Goal: Task Accomplishment & Management: Complete application form

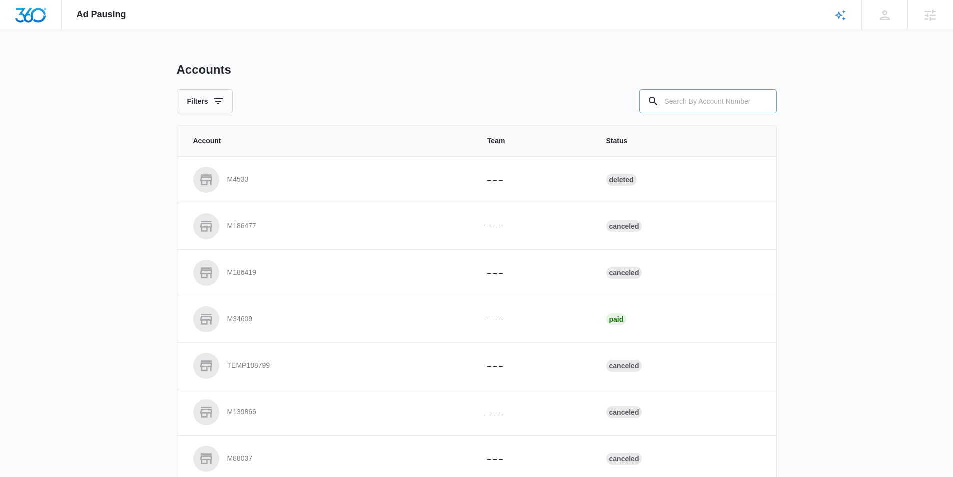
click at [683, 97] on input "text" at bounding box center [709, 101] width 138 height 24
paste input "[URL][DOMAIN_NAME]"
click at [713, 104] on input "[URL][DOMAIN_NAME]" at bounding box center [709, 101] width 138 height 24
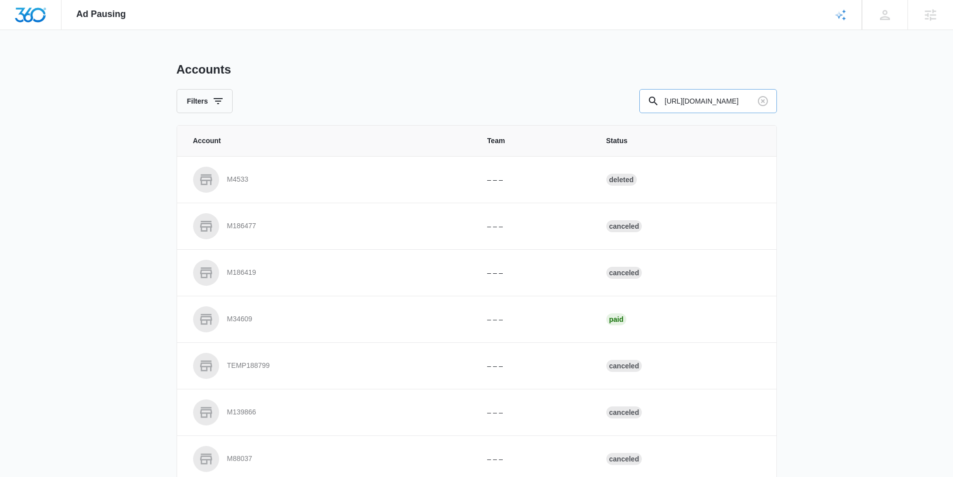
paste input "M335462"
type input "M335462"
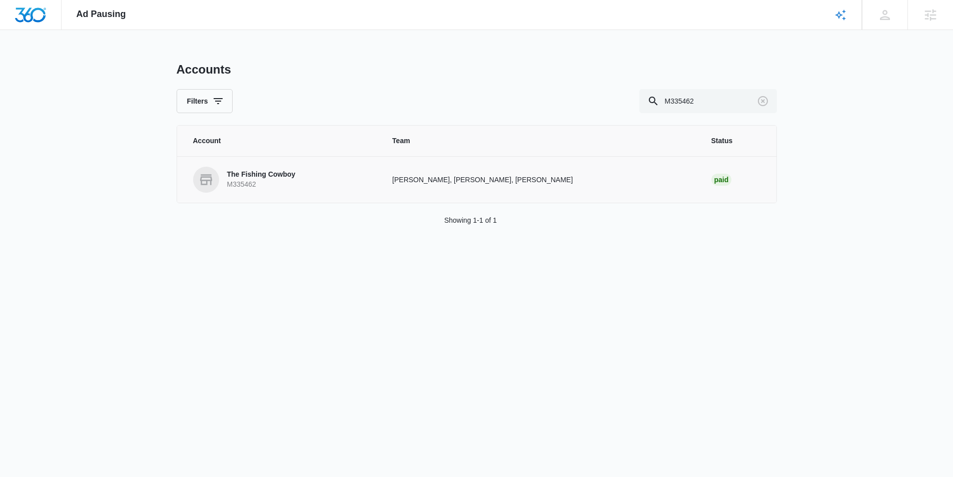
click at [275, 175] on p "The Fishing Cowboy" at bounding box center [261, 175] width 69 height 10
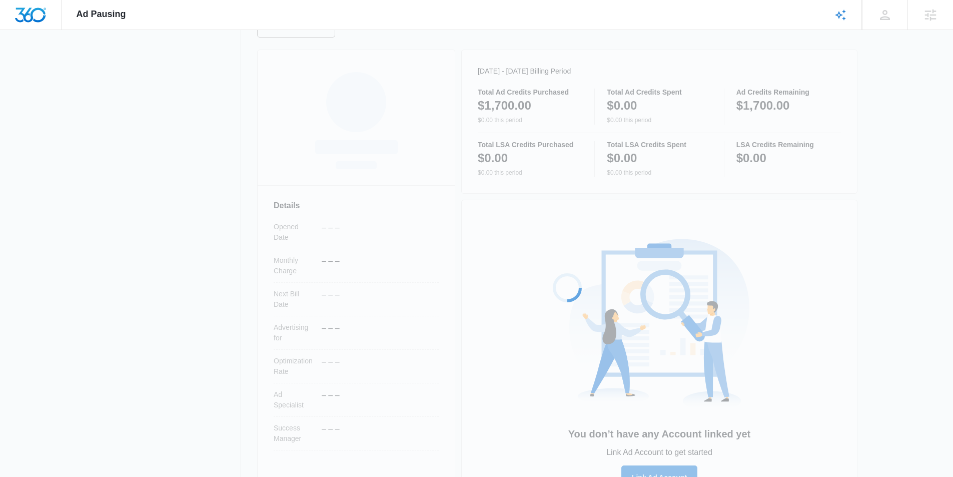
scroll to position [161, 0]
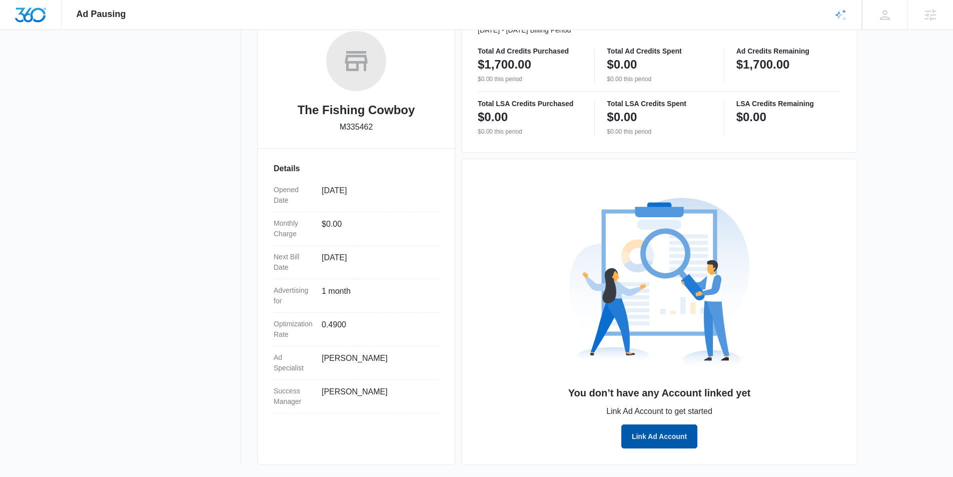
click at [664, 431] on button "Link Ad Account" at bounding box center [660, 436] width 76 height 24
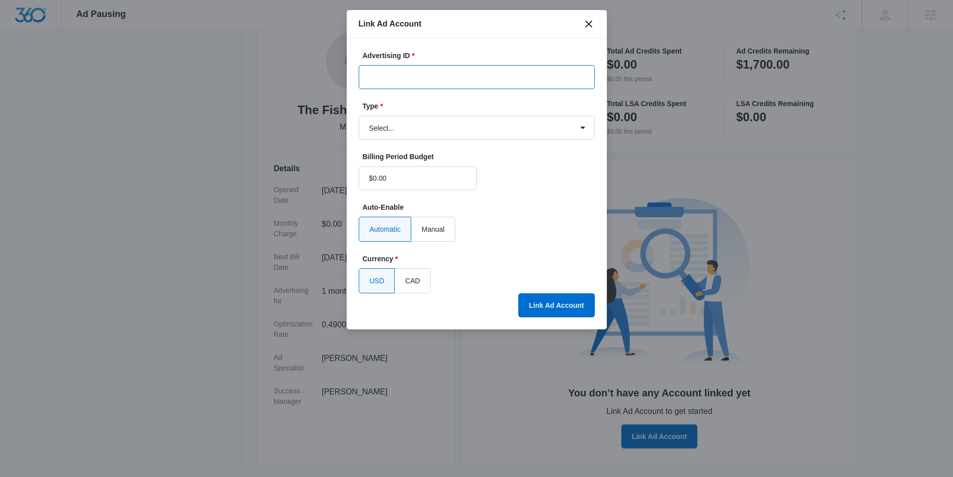
click at [420, 79] on input "Advertising ID *" at bounding box center [477, 77] width 236 height 24
paste input "[PHONE_NUMBER]"
type input "[PHONE_NUMBER]"
click at [415, 128] on select "Select... Bing Ads Facebook Ads Google Ads" at bounding box center [477, 128] width 236 height 24
select select "google"
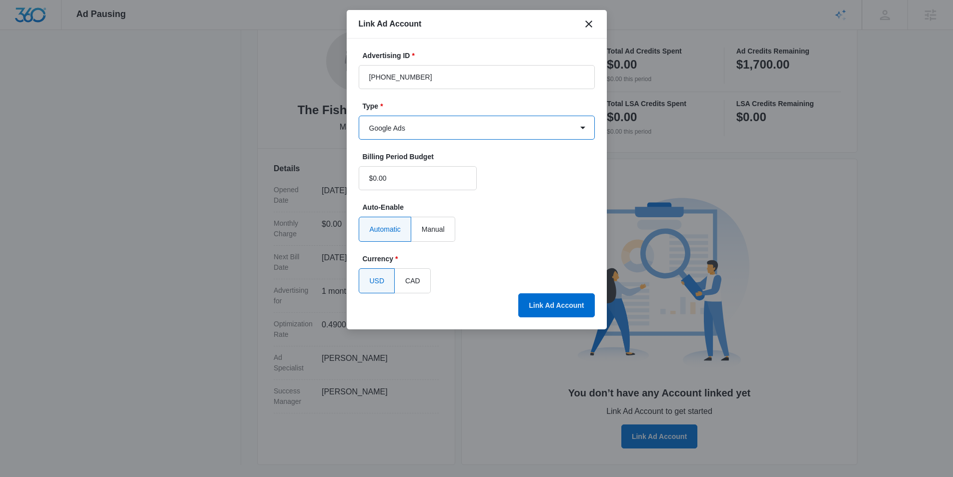
click at [359, 116] on select "Select... Bing Ads Facebook Ads Google Ads" at bounding box center [477, 128] width 236 height 24
click at [536, 309] on button "Link Ad Account" at bounding box center [556, 305] width 76 height 24
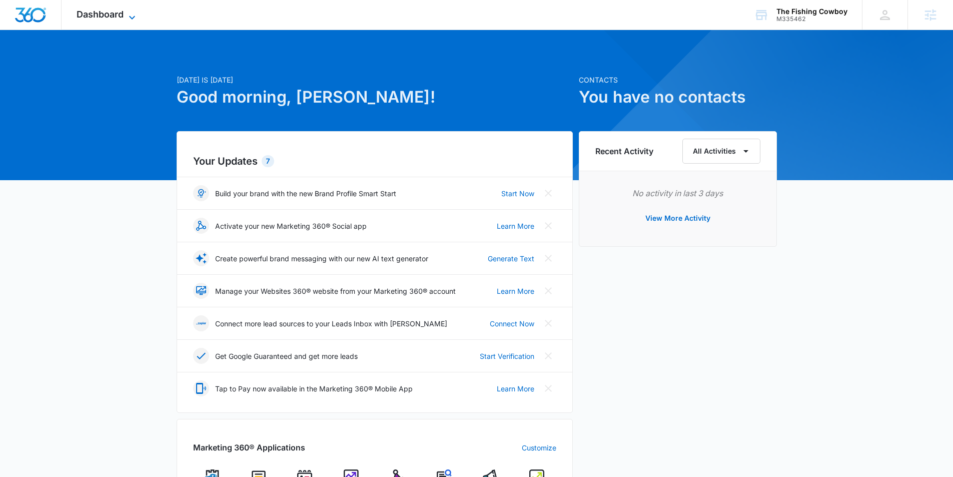
click at [129, 12] on icon at bounding box center [132, 18] width 12 height 12
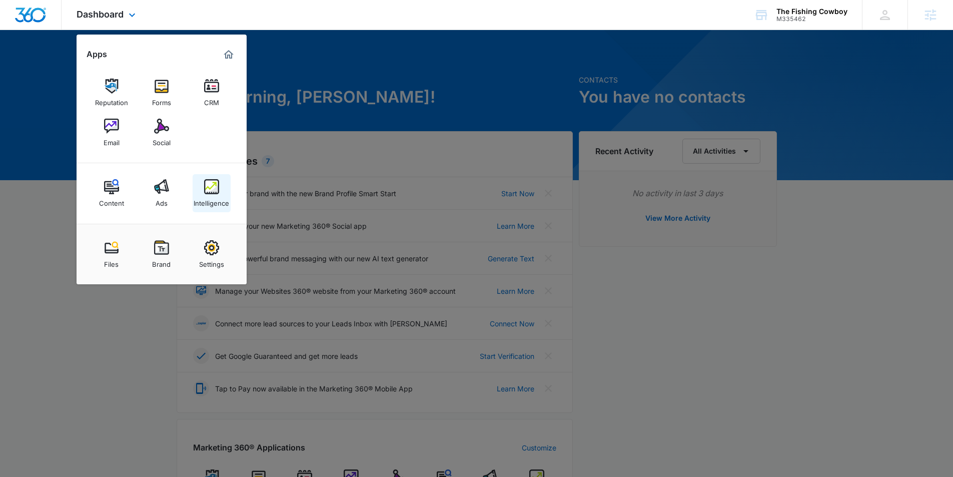
click at [220, 200] on div "Intelligence" at bounding box center [212, 200] width 36 height 13
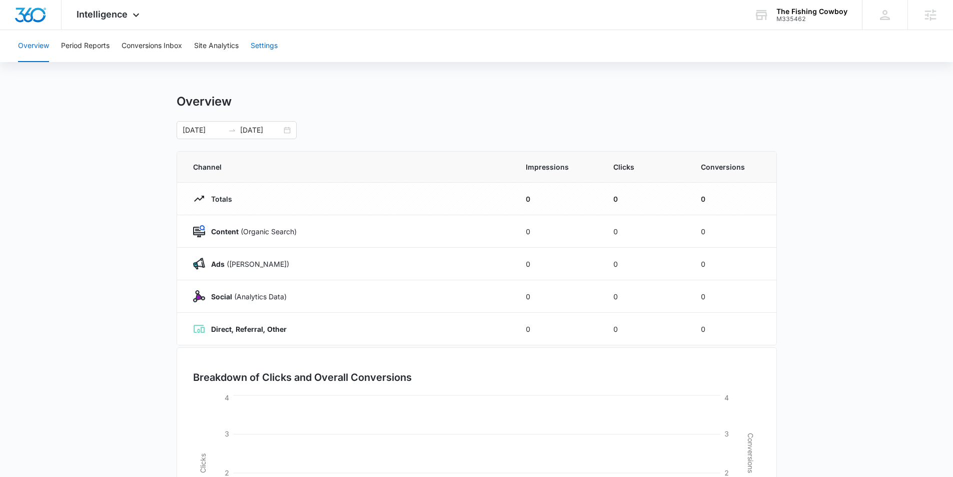
click at [270, 48] on button "Settings" at bounding box center [264, 46] width 27 height 32
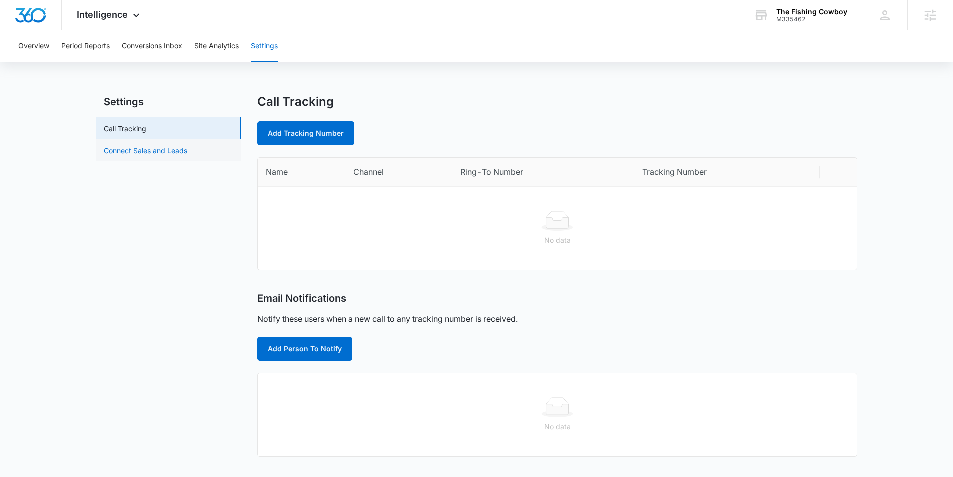
click at [168, 154] on link "Connect Sales and Leads" at bounding box center [146, 150] width 84 height 11
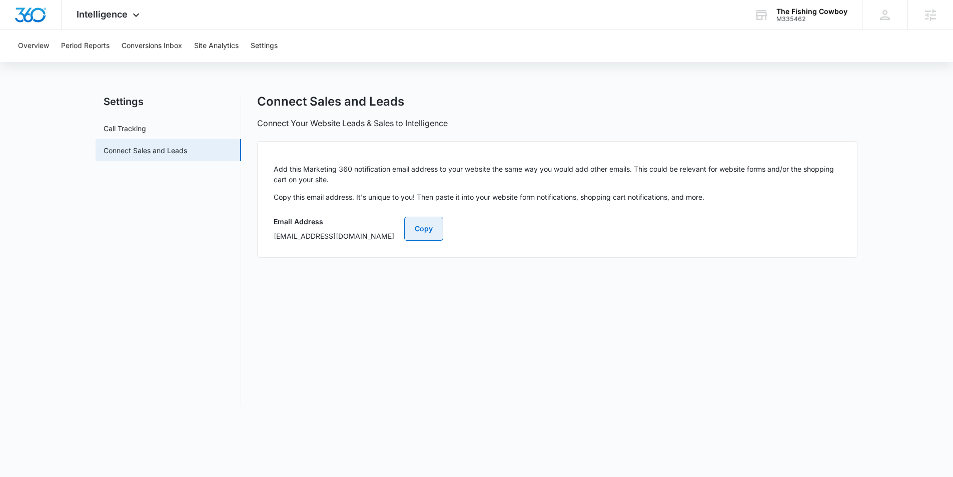
click at [443, 232] on button "Copy" at bounding box center [423, 229] width 39 height 24
click at [810, 12] on div "The Fishing Cowboy" at bounding box center [812, 12] width 71 height 8
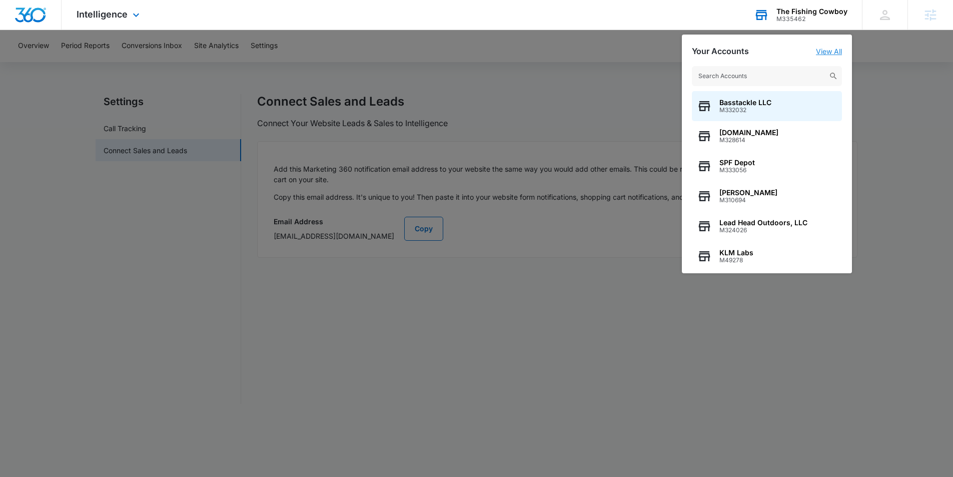
click at [826, 52] on link "View All" at bounding box center [829, 51] width 26 height 9
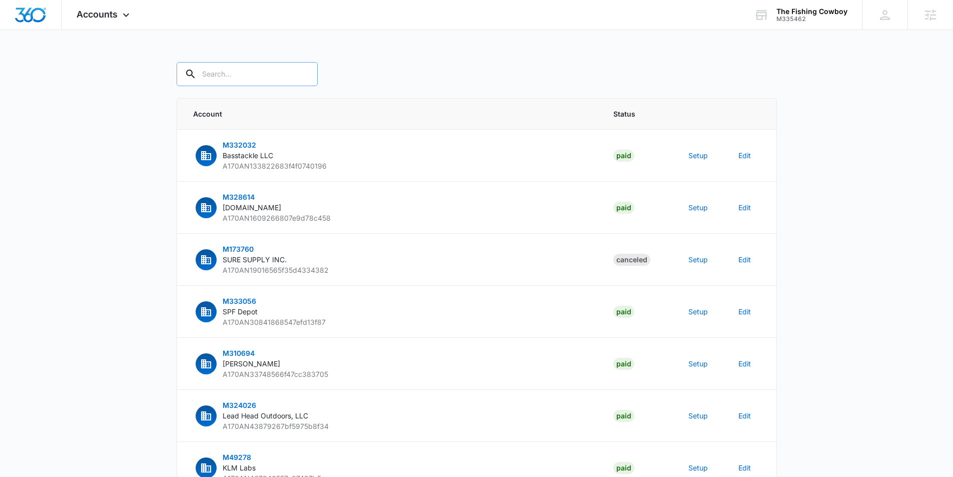
click at [224, 71] on input "text" at bounding box center [247, 74] width 141 height 24
type input "M335462"
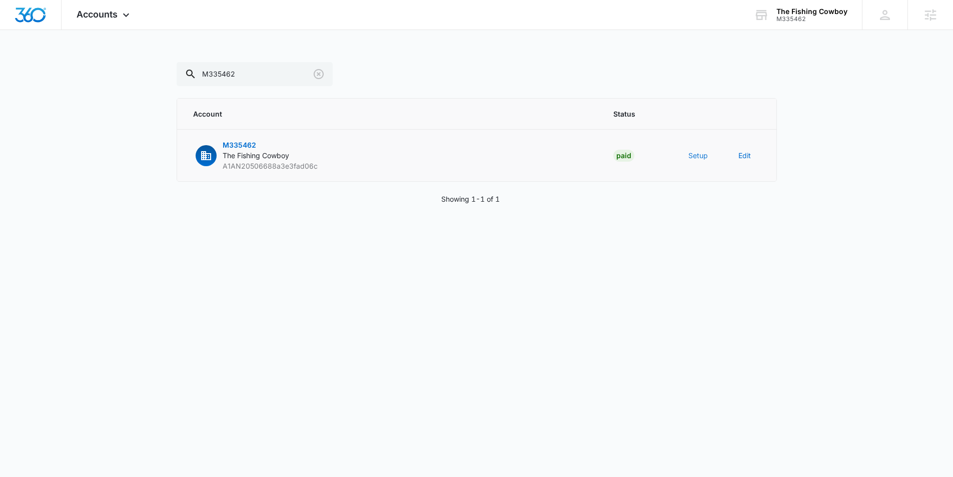
click at [702, 157] on button "Setup" at bounding box center [699, 155] width 20 height 11
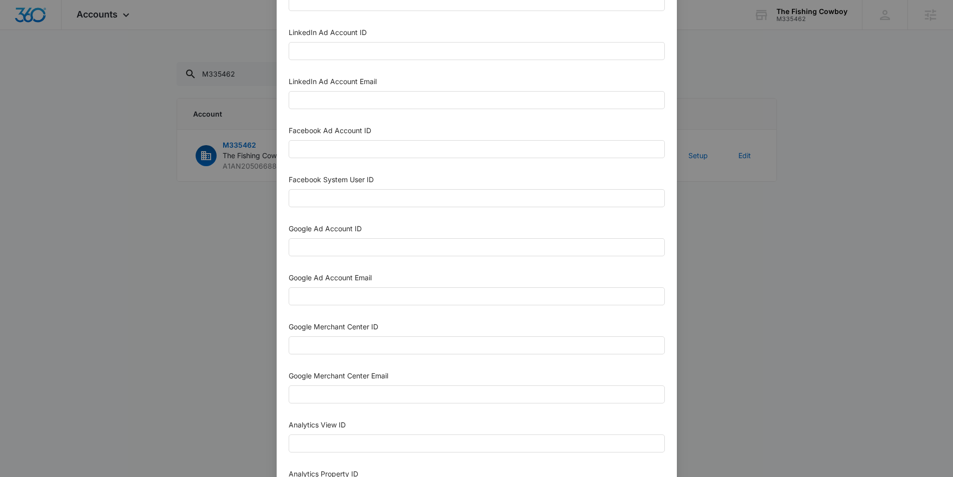
scroll to position [122, 0]
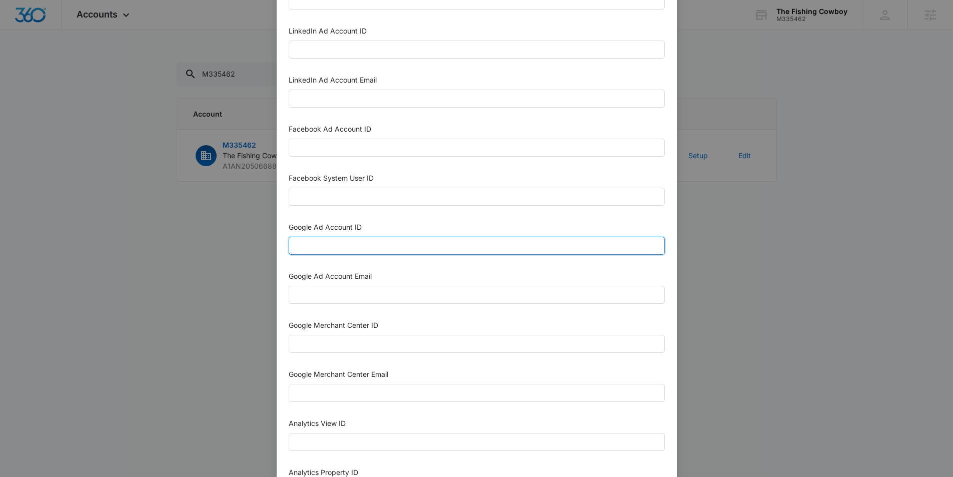
click at [464, 245] on input "Google Ad Account ID" at bounding box center [477, 246] width 376 height 18
paste input "[PHONE_NUMBER]"
click at [310, 246] on input "[PHONE_NUMBER]" at bounding box center [477, 246] width 376 height 18
type input "[PHONE_NUMBER]"
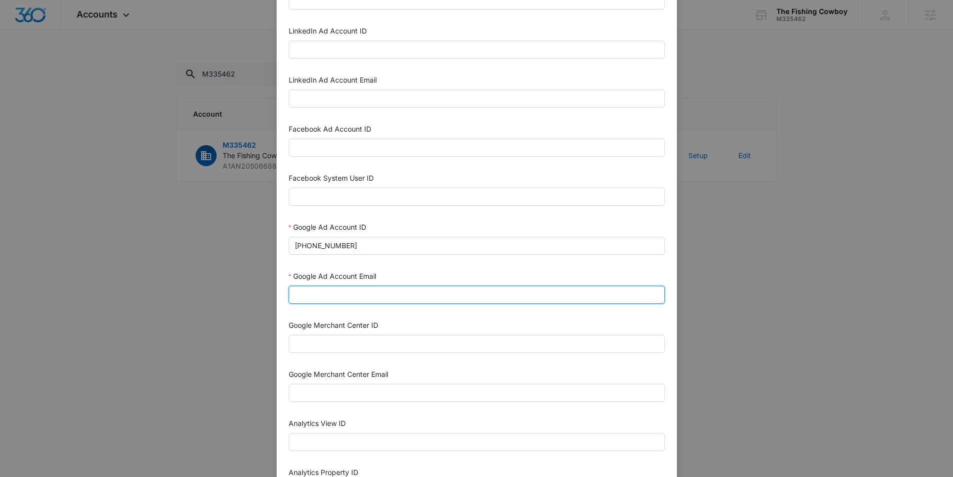
click at [424, 293] on input "Google Ad Account Email" at bounding box center [477, 295] width 376 height 18
paste input "M360+Accounts1025@madwiremedia.com"
type input "M360+Accounts1025@madwiremedia.com"
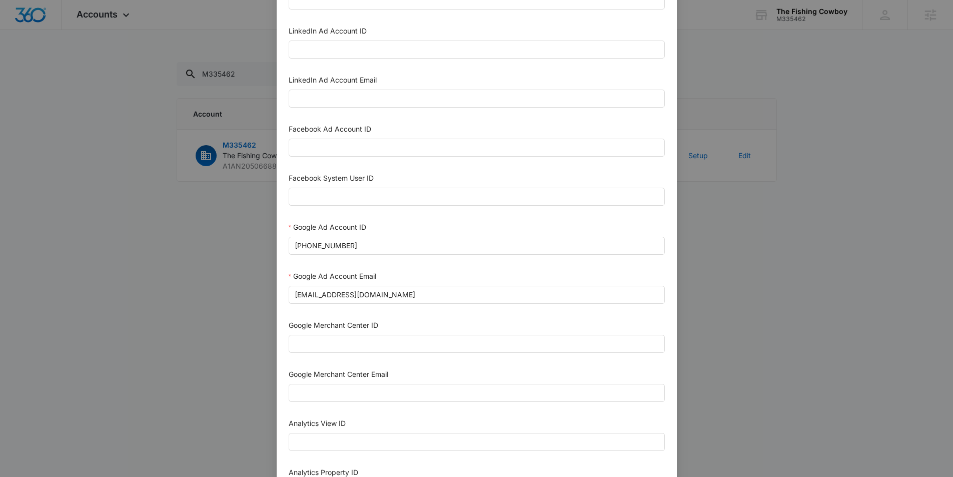
click at [491, 320] on div "Google Merchant Center ID" at bounding box center [477, 327] width 376 height 15
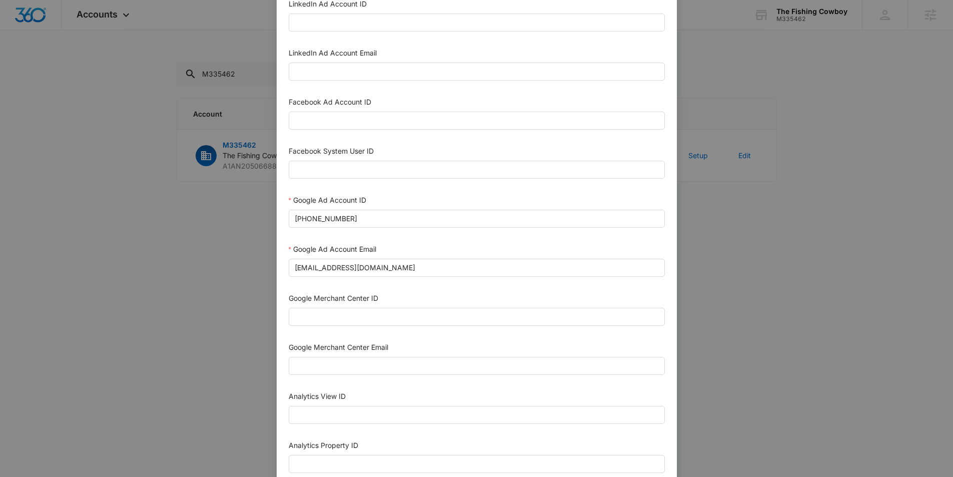
scroll to position [182, 0]
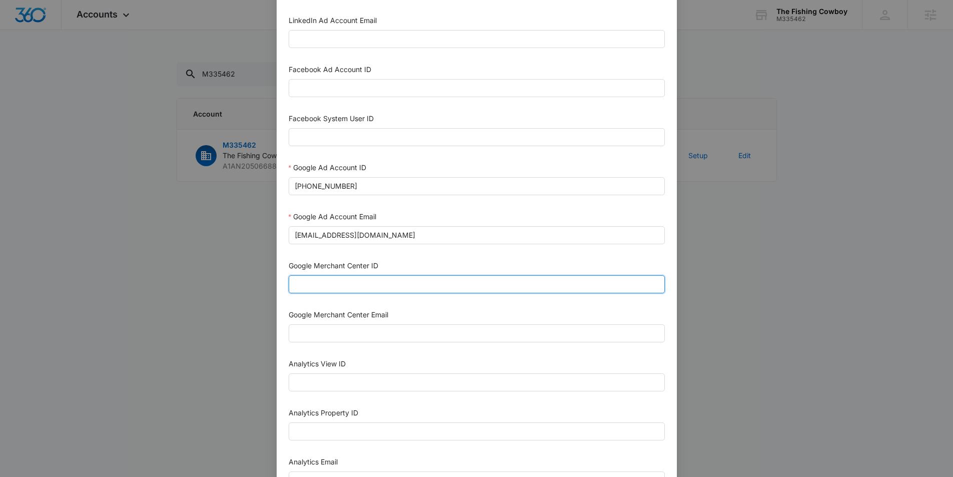
click at [401, 290] on input "Google Merchant Center ID" at bounding box center [477, 284] width 376 height 18
paste input "5651895994"
type input "5651895994"
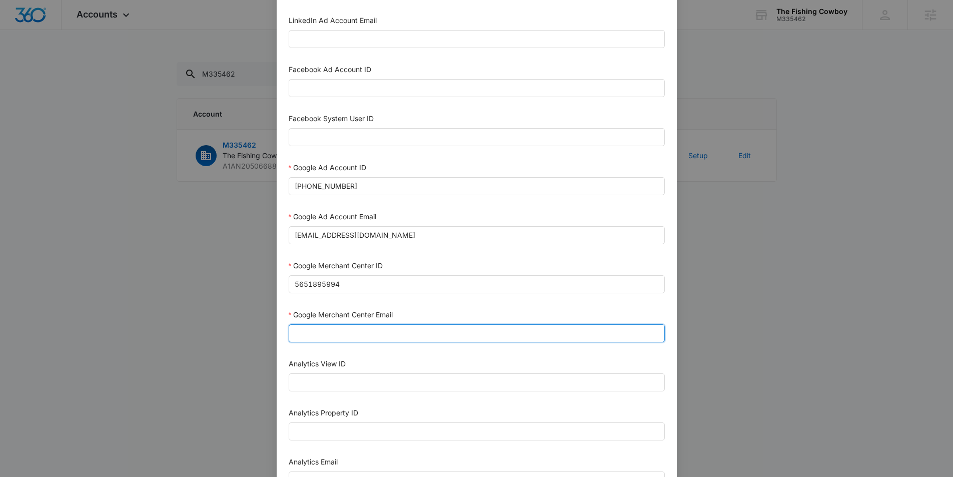
click at [362, 330] on input "Google Merchant Center Email" at bounding box center [477, 333] width 376 height 18
paste input "M360+Accounts1025@madwiremedia.com"
type input "M360+Accounts1025@madwiremedia.com"
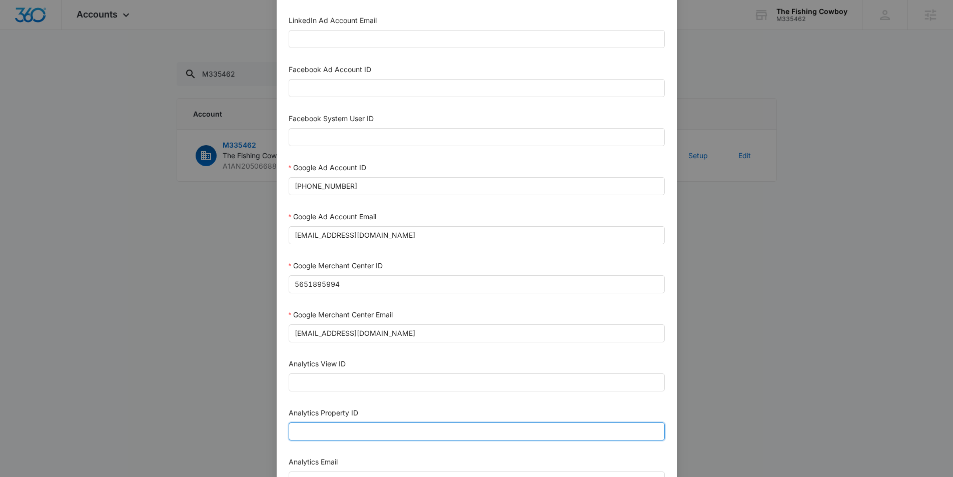
click at [331, 436] on input "Analytics Property ID" at bounding box center [477, 431] width 376 height 18
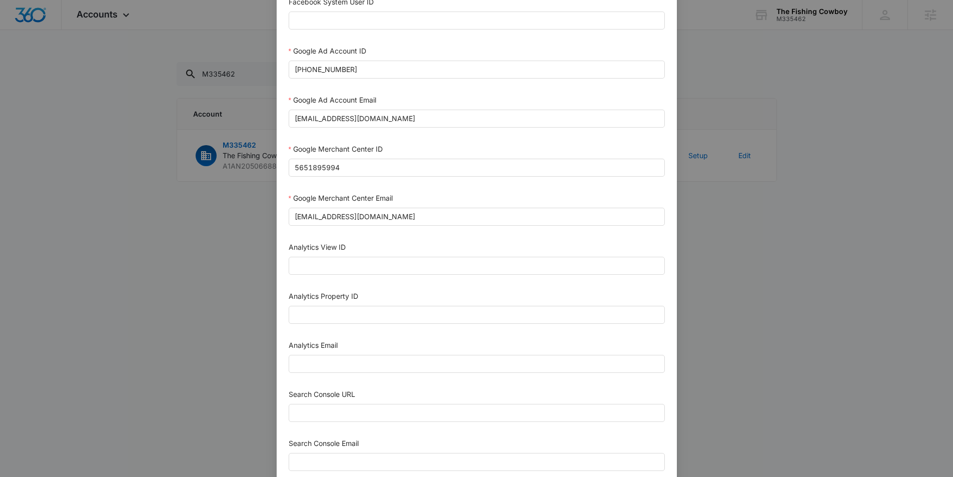
scroll to position [302, 0]
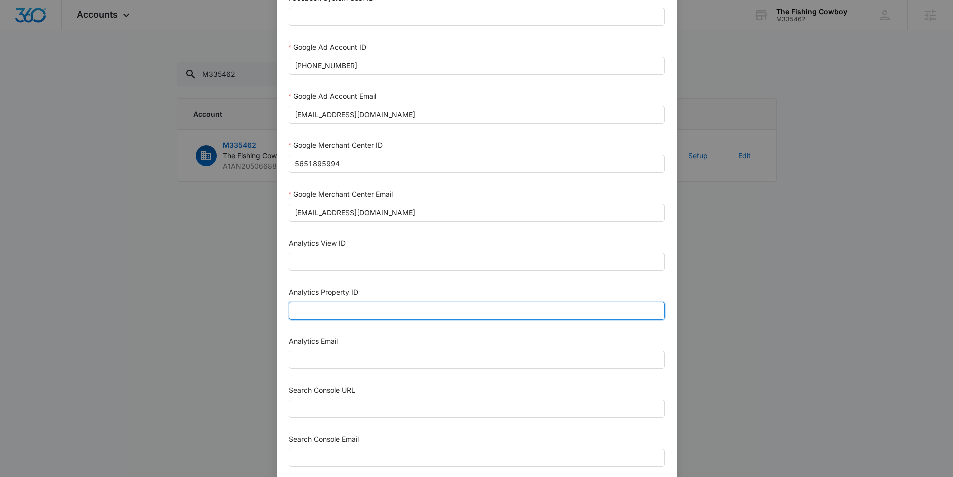
click at [360, 314] on input "Analytics Property ID" at bounding box center [477, 311] width 376 height 18
paste input "504363887"
type input "504363887"
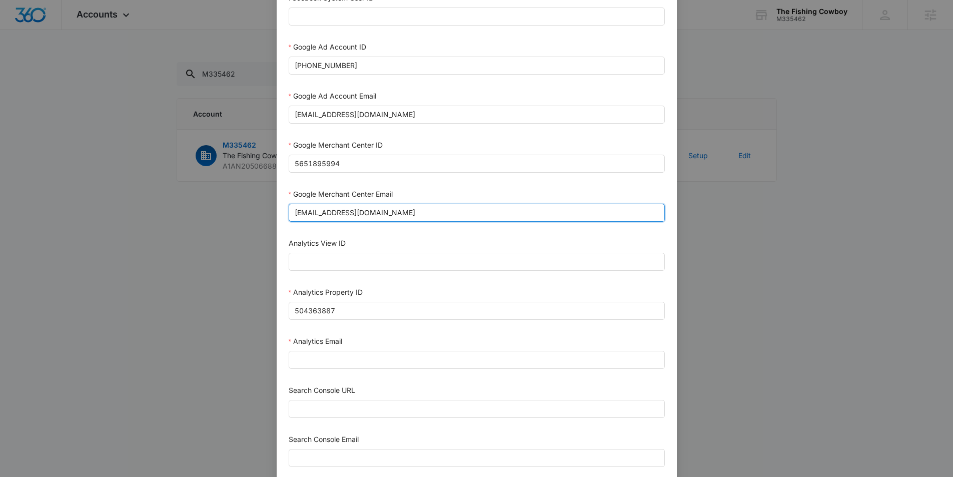
click at [343, 214] on input "M360+Accounts1025@madwiremedia.com" at bounding box center [477, 213] width 376 height 18
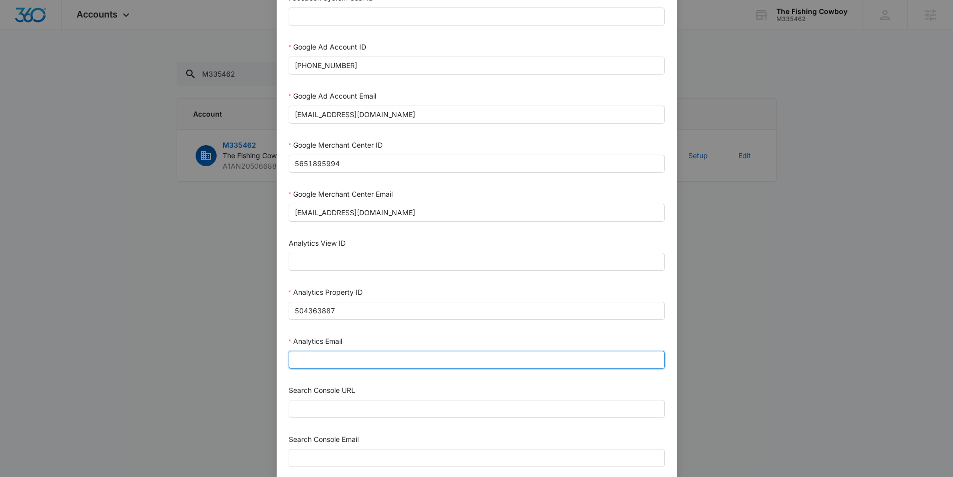
click at [327, 365] on input "Analytics Email" at bounding box center [477, 360] width 376 height 18
paste input "M360+Accounts1025@madwiremedia.com"
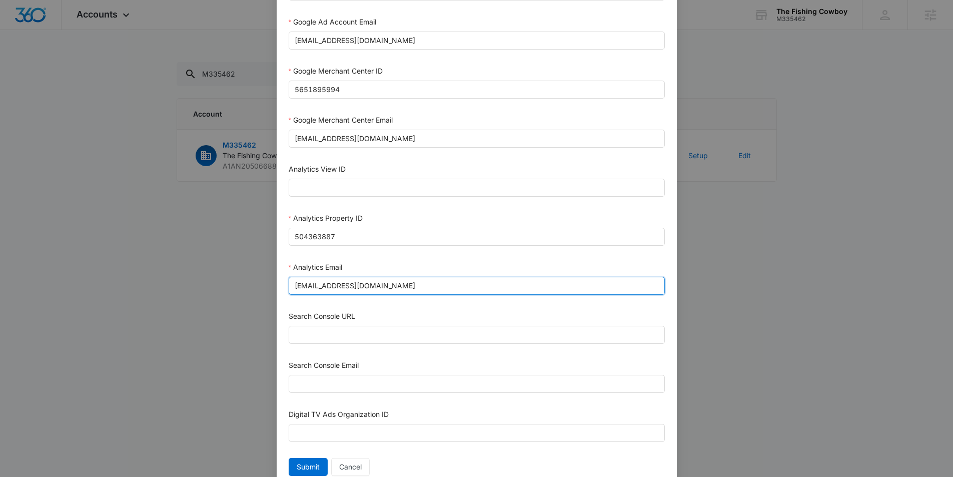
scroll to position [380, 0]
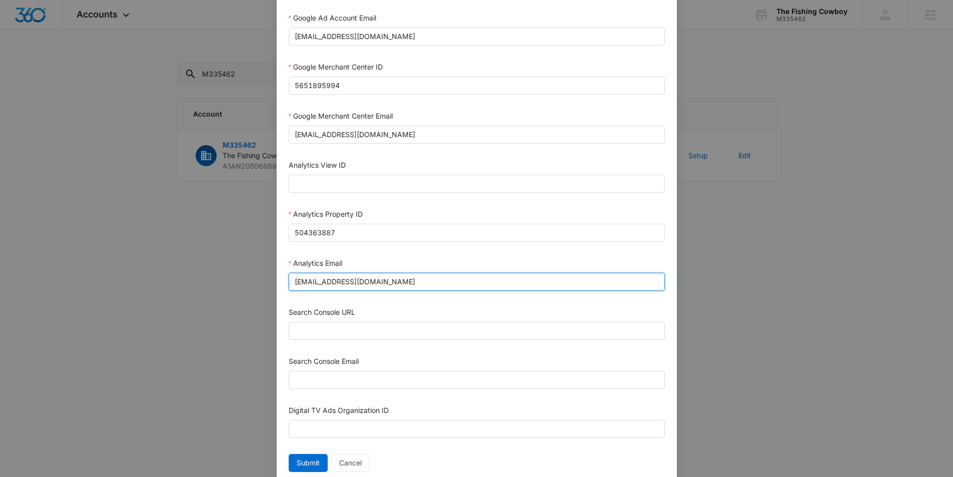
type input "M360+Accounts1025@madwiremedia.com"
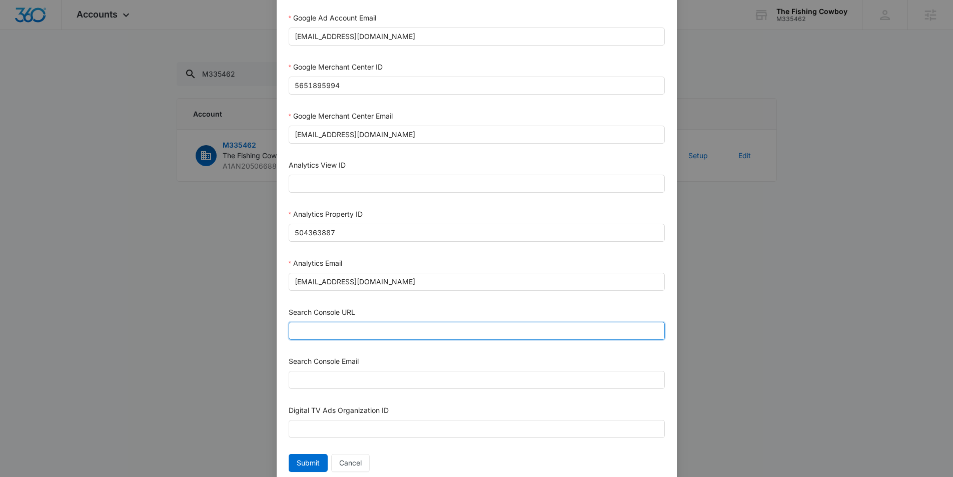
click at [471, 327] on input "Search Console URL" at bounding box center [477, 331] width 376 height 18
paste input "https://thefishingcowboy.com/"
type input "https://thefishingcowboy.com/"
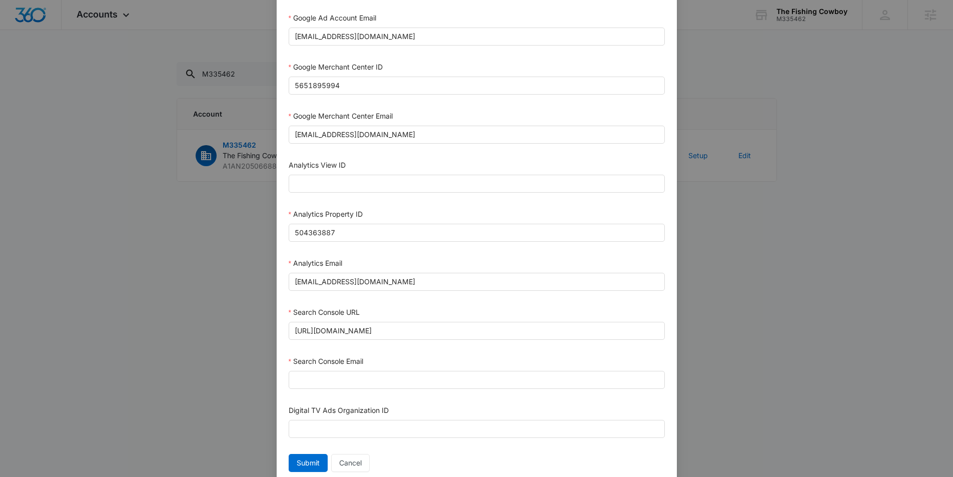
click at [484, 402] on form "Bing Ad Account ID Bing Ad Account Email LinkedIn Ad Account ID LinkedIn Ad Acc…" at bounding box center [477, 72] width 376 height 807
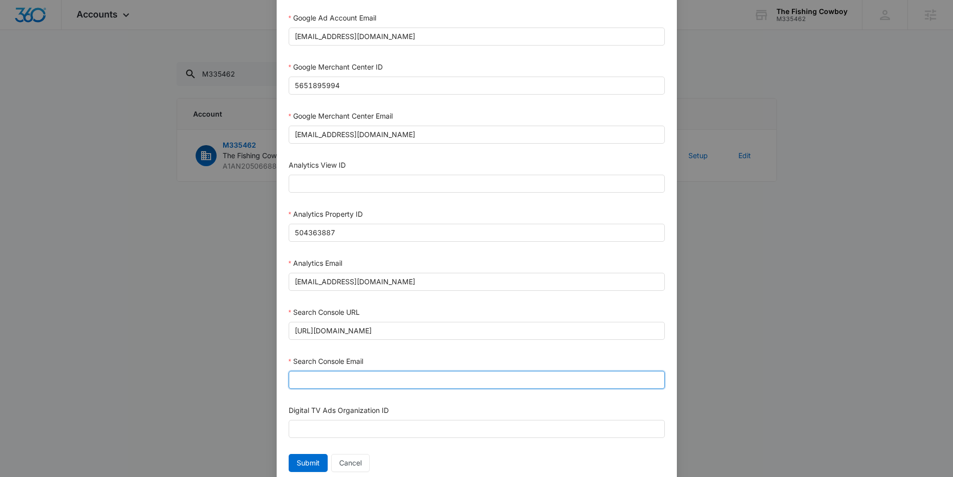
click at [489, 382] on input "Search Console Email" at bounding box center [477, 380] width 376 height 18
type input "M360+Accounts1025@madwiremedia.com"
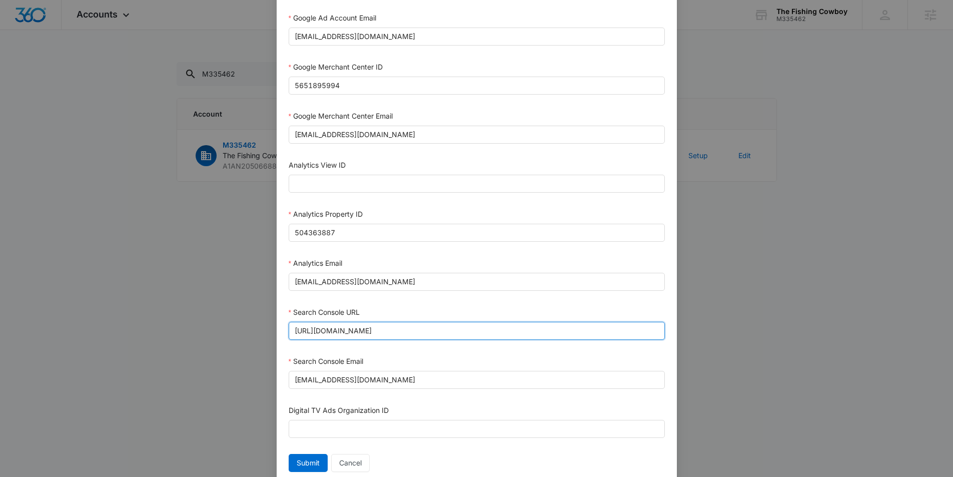
click at [308, 329] on input "https://thefishingcowboy.com/" at bounding box center [477, 331] width 376 height 18
type input "https://thefishingcowboy.com/"
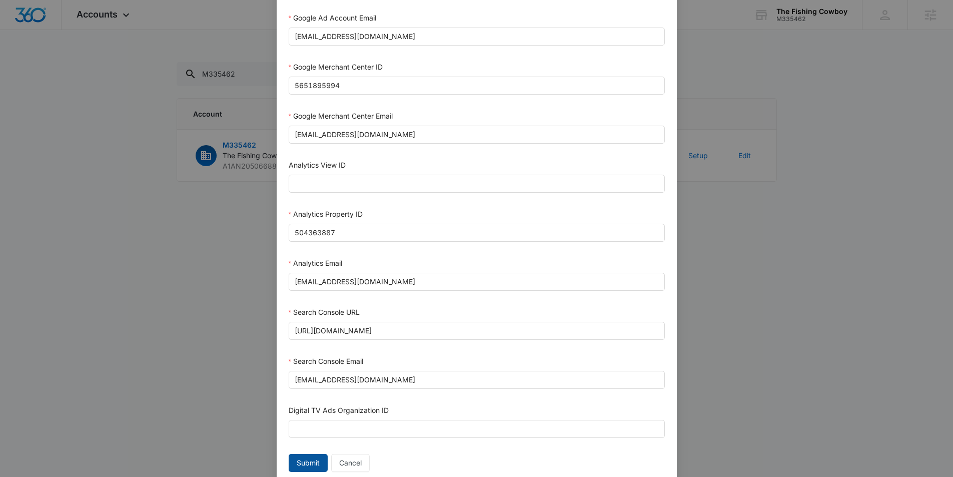
click at [308, 459] on span "Submit" at bounding box center [308, 462] width 23 height 11
